Goal: Information Seeking & Learning: Learn about a topic

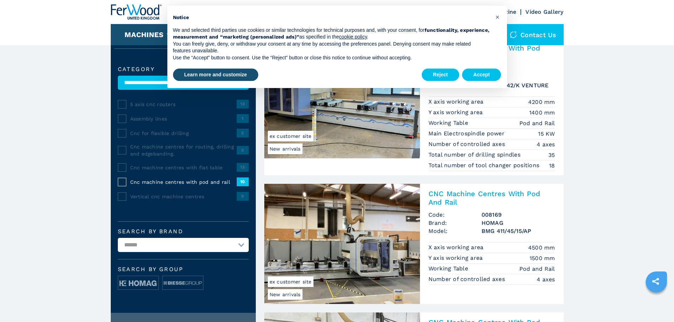
scroll to position [71, 0]
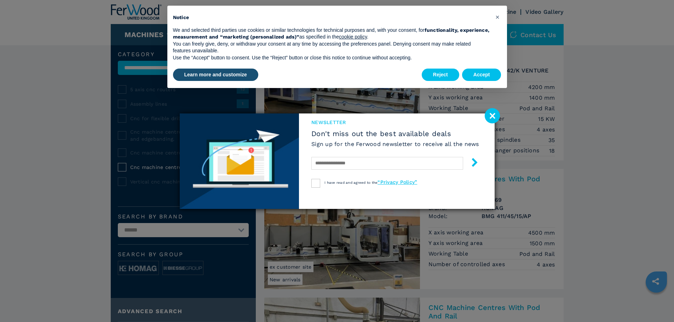
click at [492, 116] on image at bounding box center [492, 115] width 15 height 15
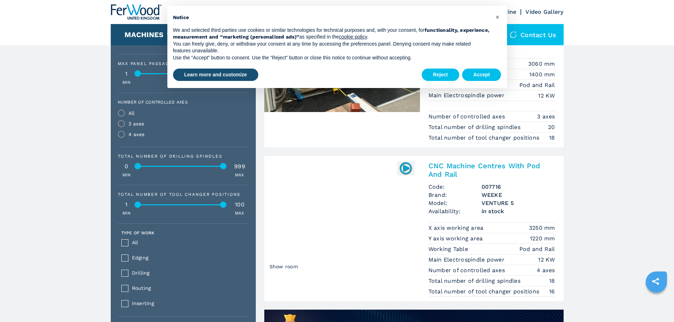
scroll to position [389, 0]
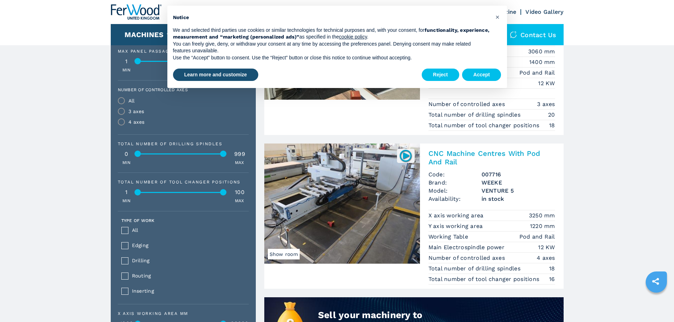
click at [466, 152] on h2 "CNC Machine Centres With Pod And Rail" at bounding box center [491, 157] width 127 height 17
click at [476, 76] on button "Accept" at bounding box center [481, 75] width 39 height 13
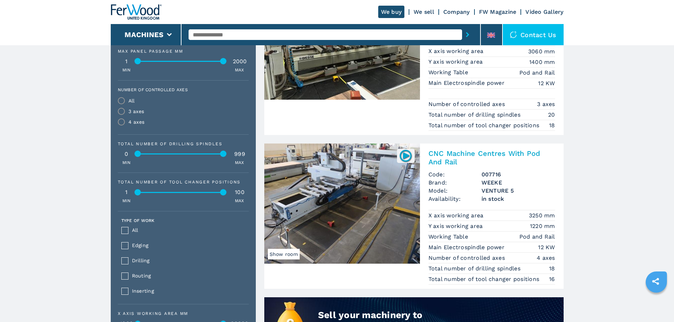
click at [461, 154] on h2 "CNC Machine Centres With Pod And Rail" at bounding box center [491, 157] width 127 height 17
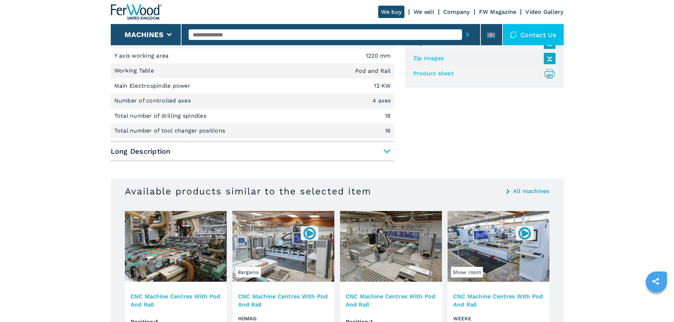
scroll to position [354, 0]
